Goal: Check status: Check status

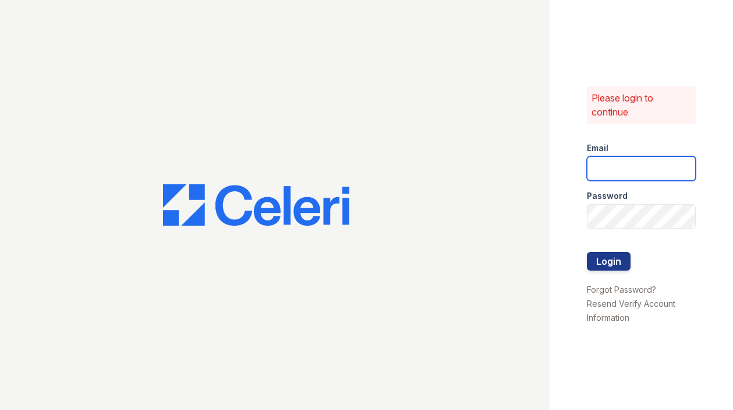
click at [623, 168] on input "email" at bounding box center [641, 168] width 109 height 24
type input "leasing@paseoparkslope.com"
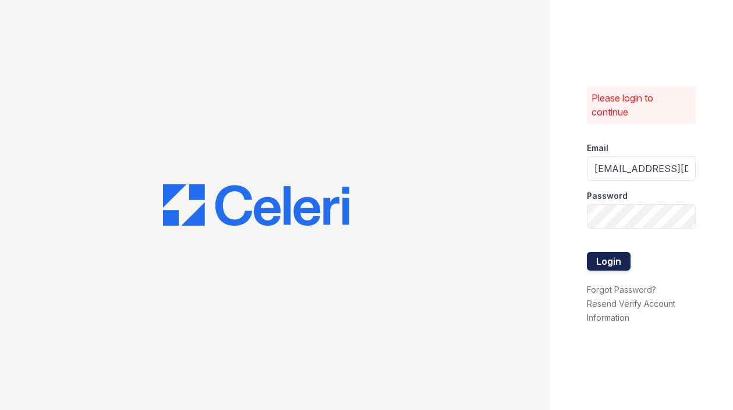
click at [604, 260] on button "Login" at bounding box center [609, 261] width 44 height 19
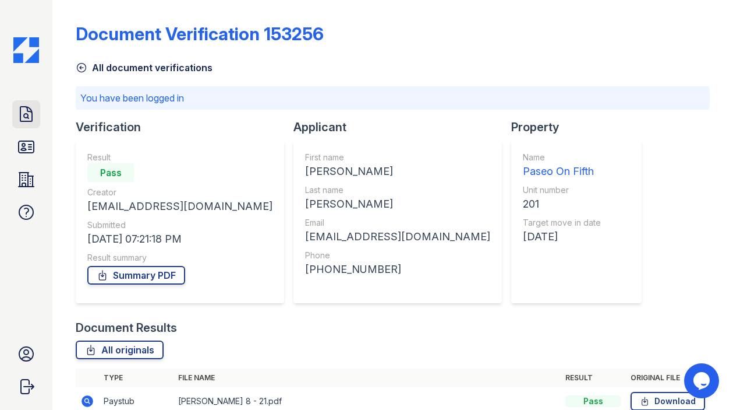
click at [26, 120] on icon at bounding box center [26, 114] width 19 height 19
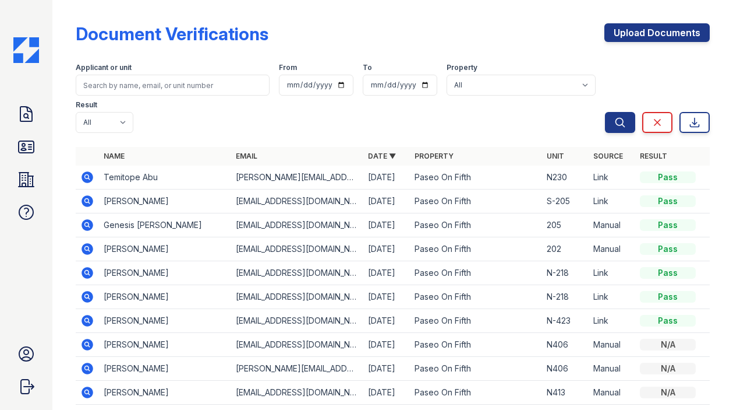
click at [86, 171] on icon at bounding box center [88, 177] width 12 height 12
click at [33, 139] on icon at bounding box center [26, 146] width 19 height 19
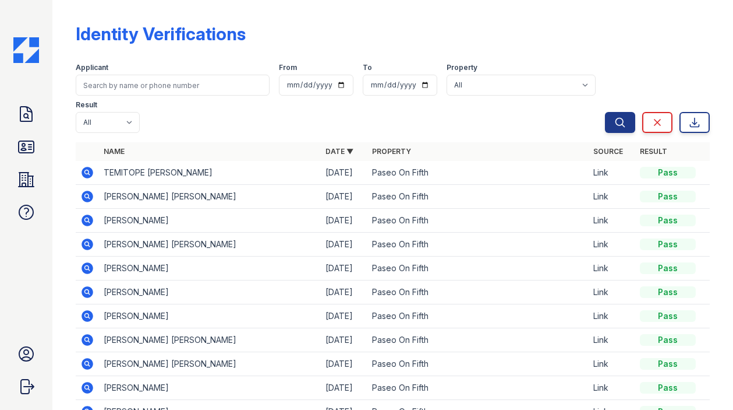
click at [93, 165] on icon at bounding box center [87, 172] width 14 height 14
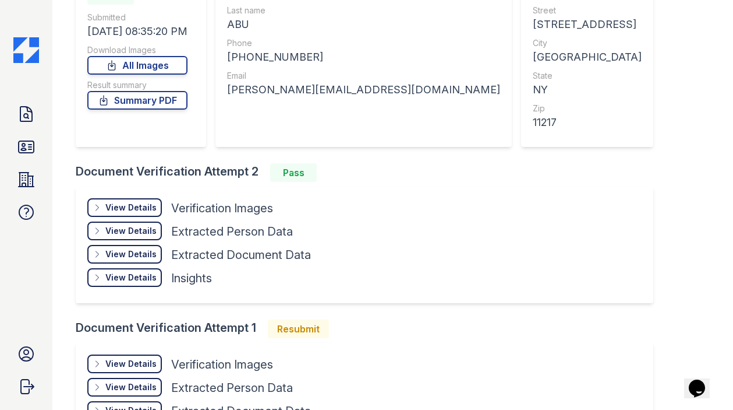
scroll to position [143, 0]
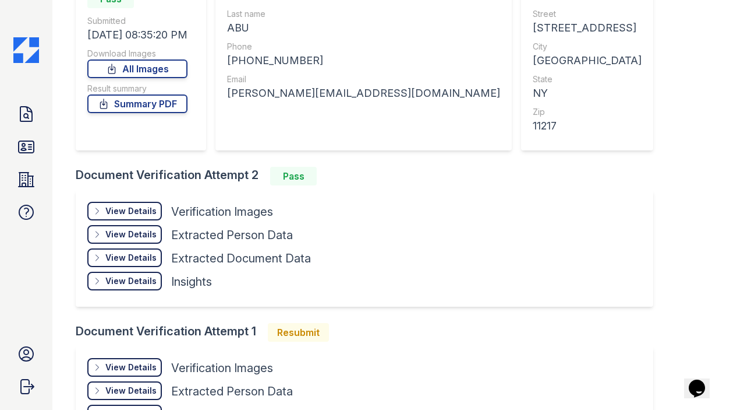
click at [132, 214] on div "View Details" at bounding box center [130, 211] width 51 height 12
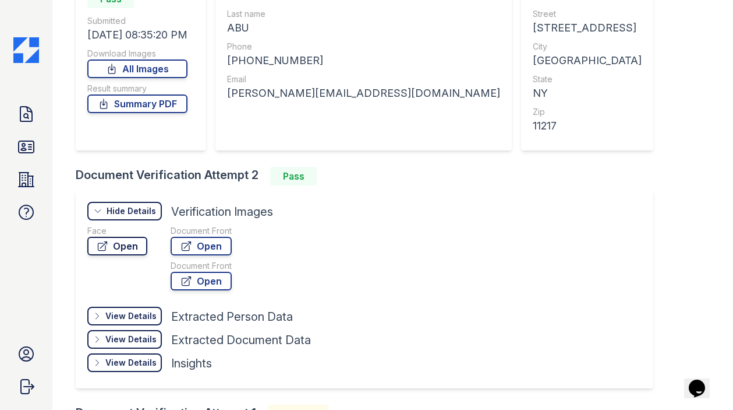
click at [132, 253] on link "Open" at bounding box center [117, 246] width 60 height 19
click at [28, 152] on icon at bounding box center [26, 147] width 15 height 12
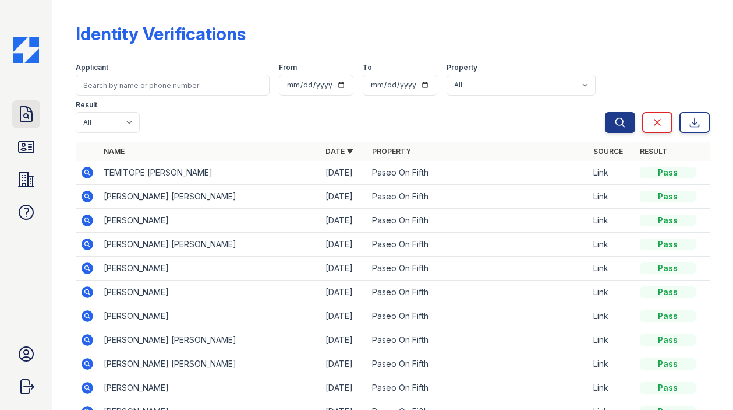
click at [29, 109] on icon at bounding box center [26, 114] width 19 height 19
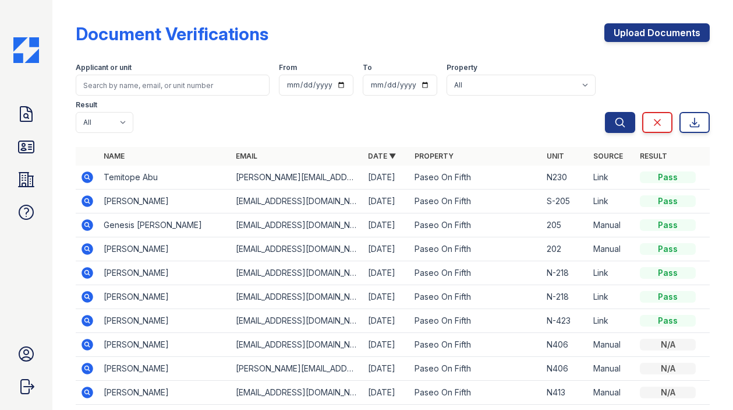
click at [87, 171] on icon at bounding box center [88, 177] width 12 height 12
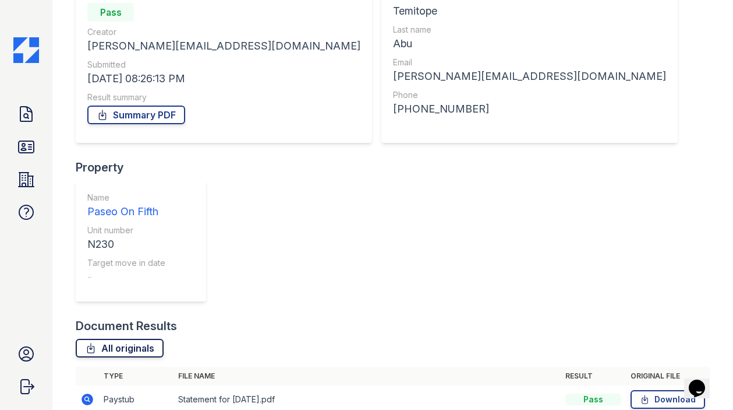
scroll to position [167, 0]
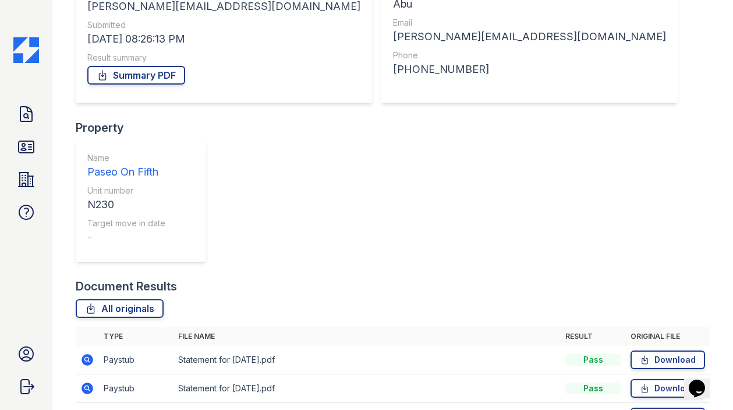
click at [87, 352] on icon at bounding box center [87, 359] width 14 height 14
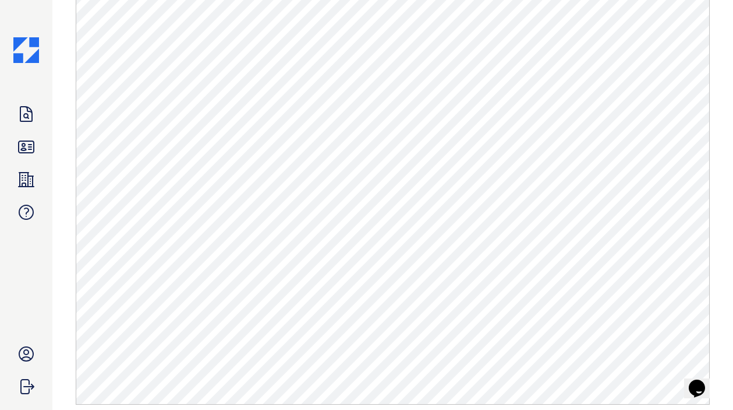
scroll to position [543, 0]
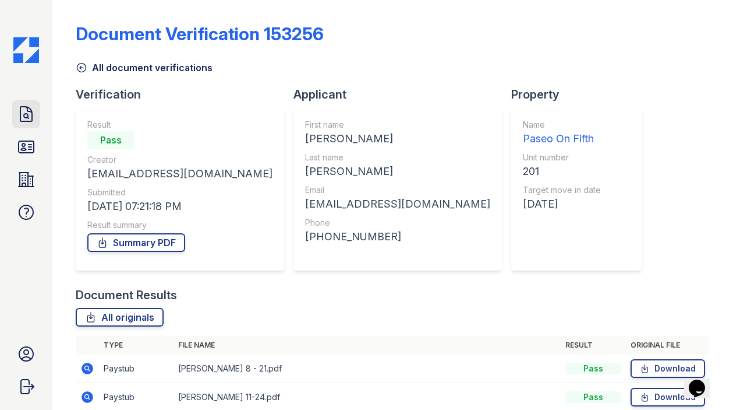
click at [36, 121] on icon at bounding box center [26, 114] width 19 height 19
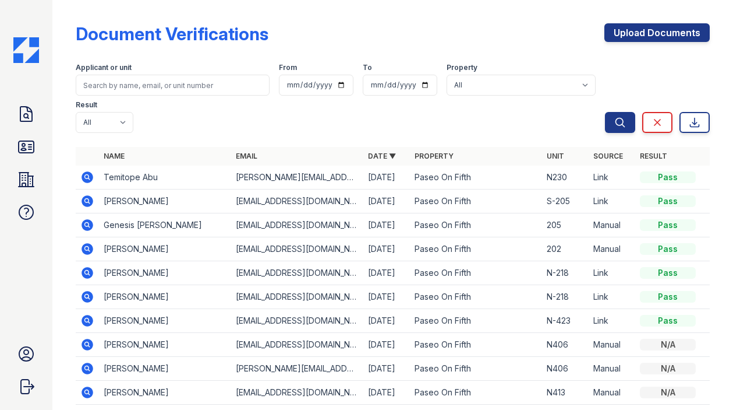
click at [91, 171] on icon at bounding box center [88, 177] width 12 height 12
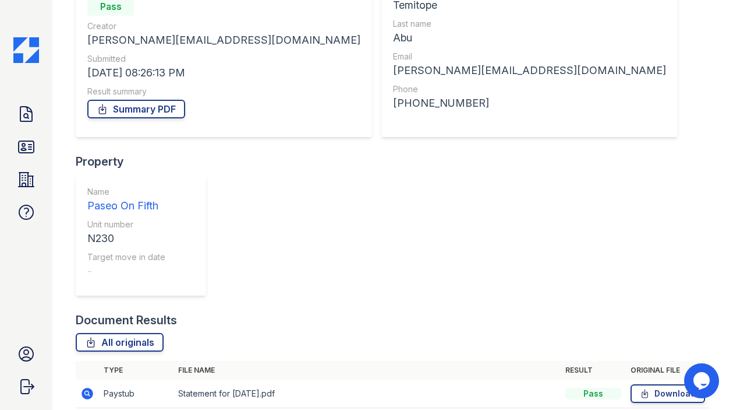
scroll to position [154, 0]
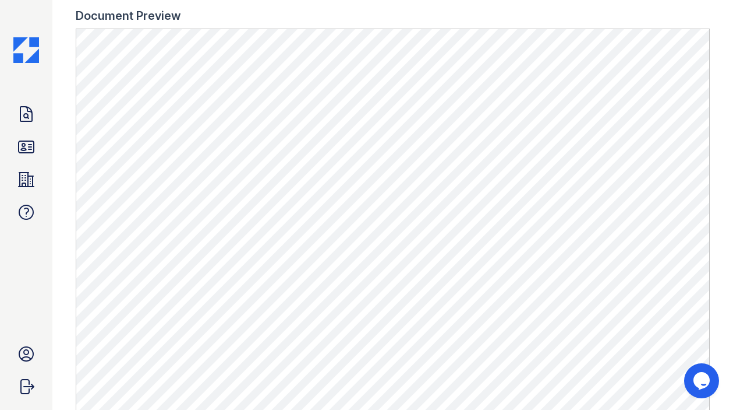
scroll to position [614, 0]
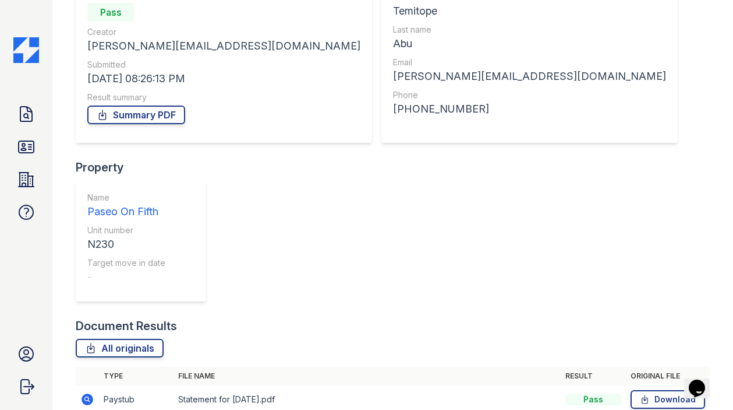
scroll to position [139, 0]
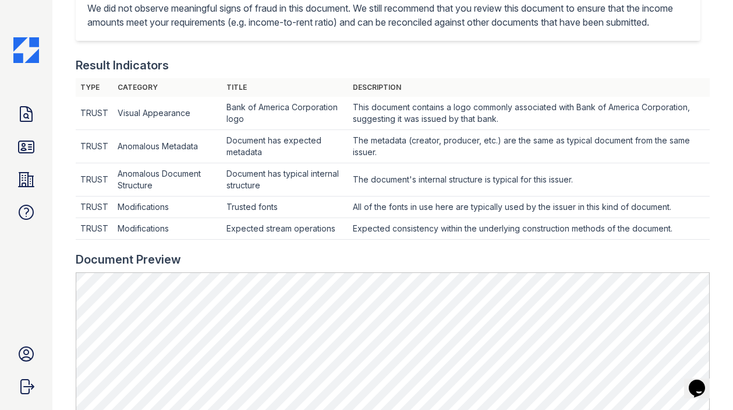
scroll to position [313, 0]
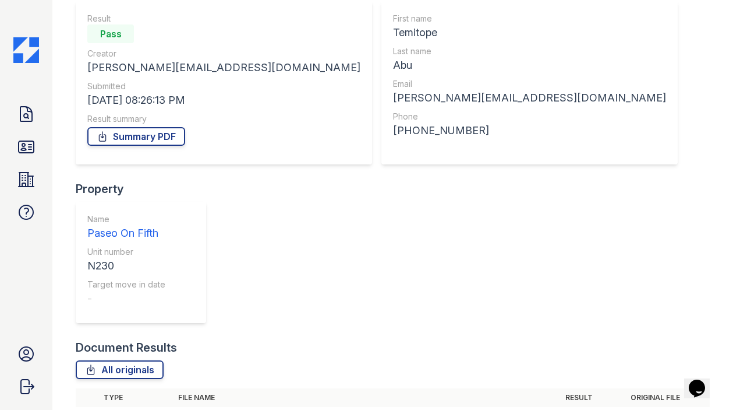
scroll to position [108, 0]
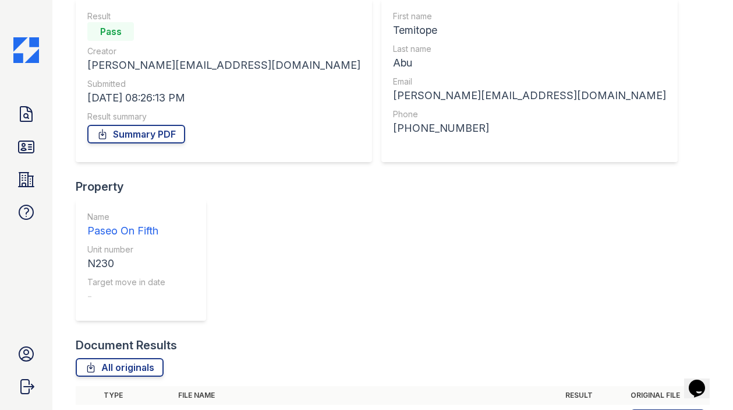
click at [89, 409] on icon at bounding box center [88, 418] width 12 height 12
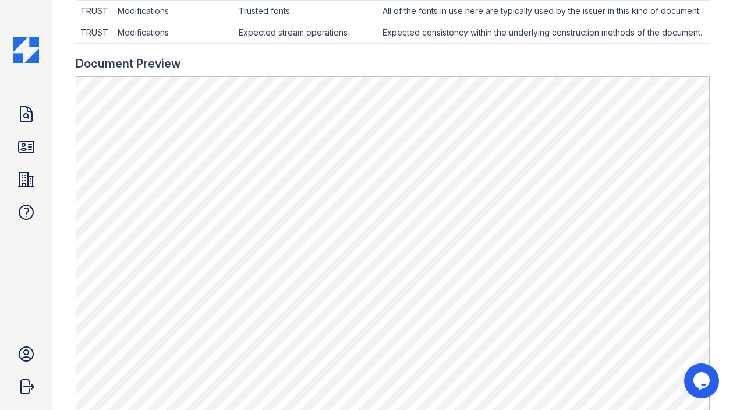
scroll to position [477, 0]
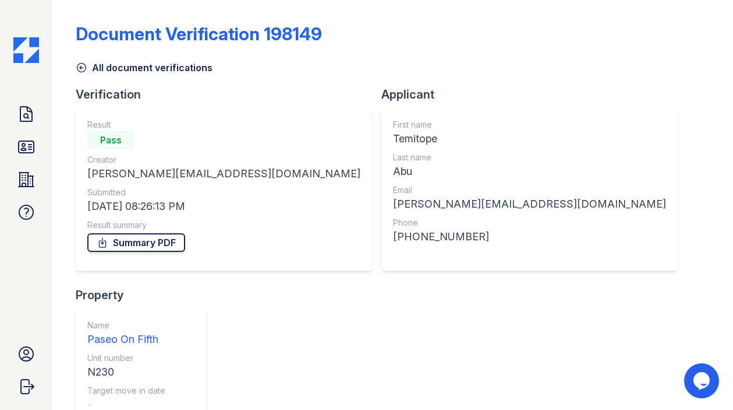
scroll to position [167, 0]
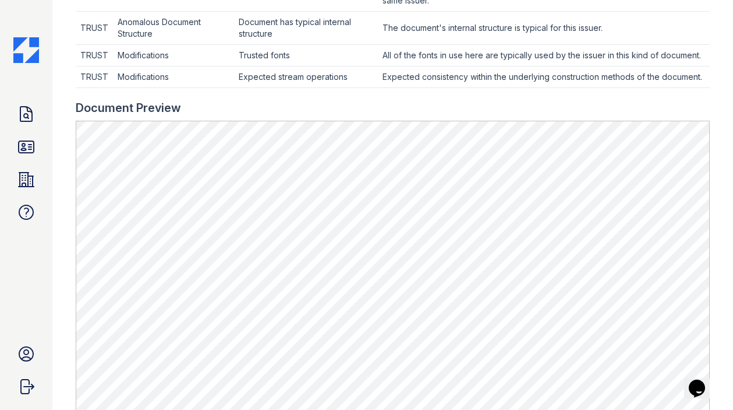
scroll to position [425, 0]
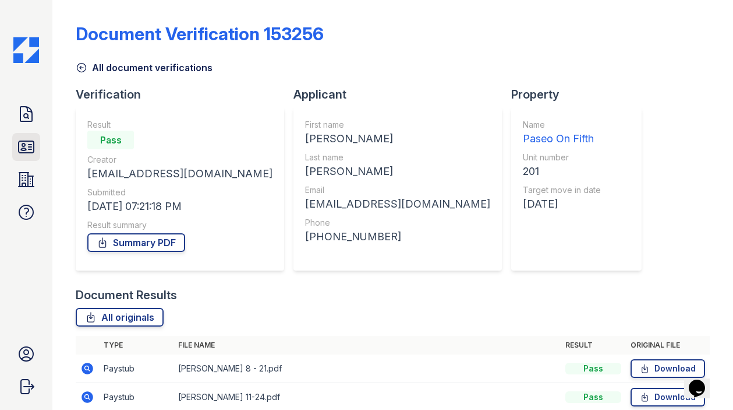
click at [23, 148] on icon at bounding box center [26, 147] width 15 height 12
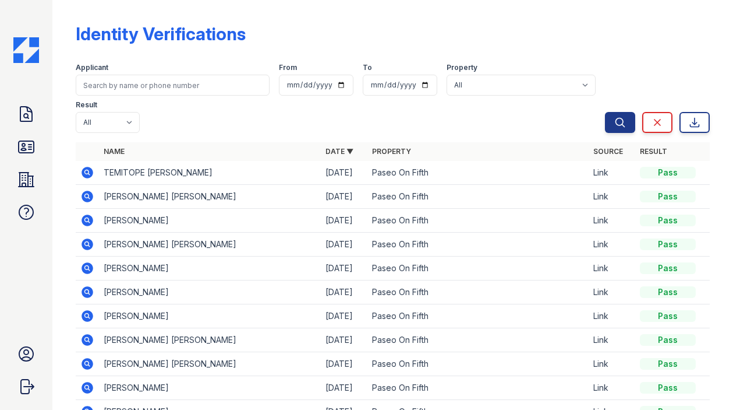
click at [90, 167] on icon at bounding box center [88, 173] width 12 height 12
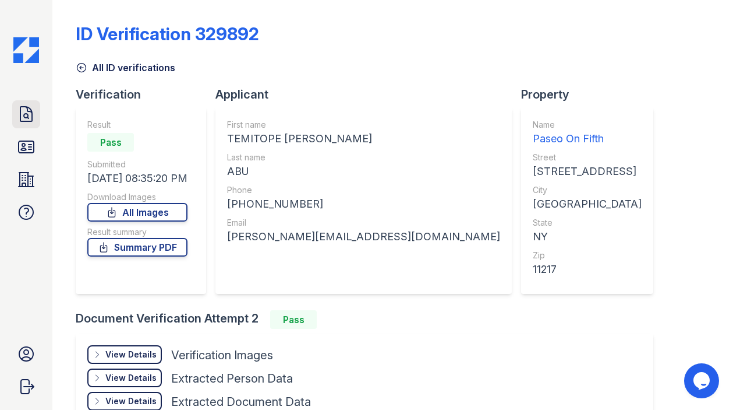
click at [28, 107] on icon at bounding box center [26, 114] width 12 height 15
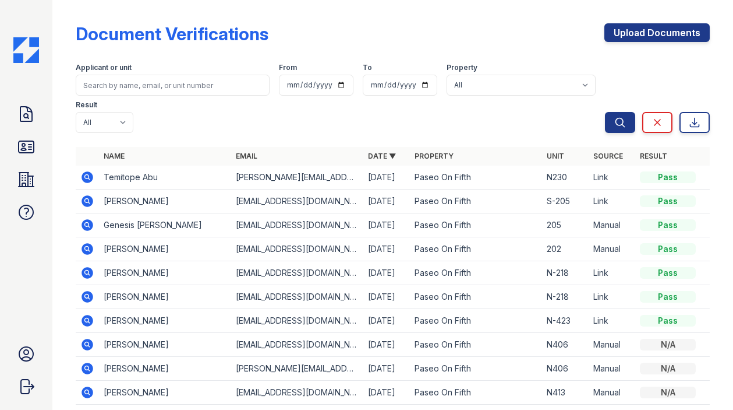
click at [82, 171] on icon at bounding box center [88, 177] width 12 height 12
